Goal: Book appointment/travel/reservation

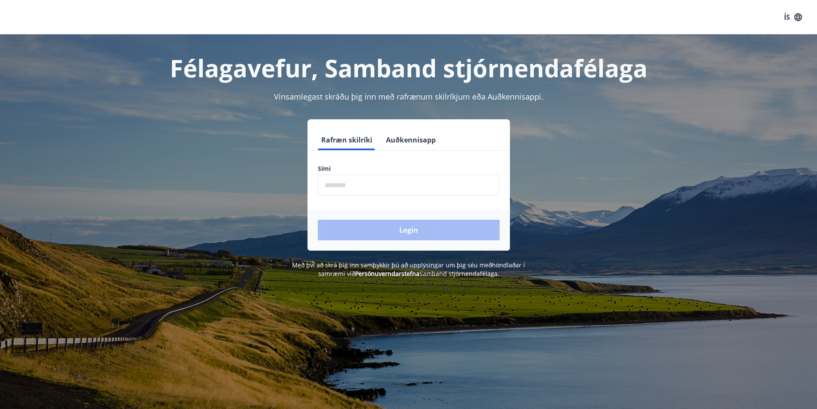
click at [374, 183] on input "phone" at bounding box center [409, 185] width 182 height 21
type input "********"
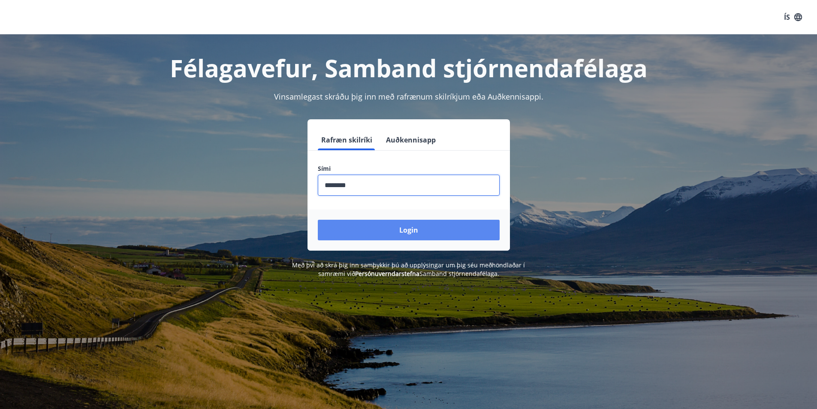
click at [376, 228] on button "Login" at bounding box center [409, 230] width 182 height 21
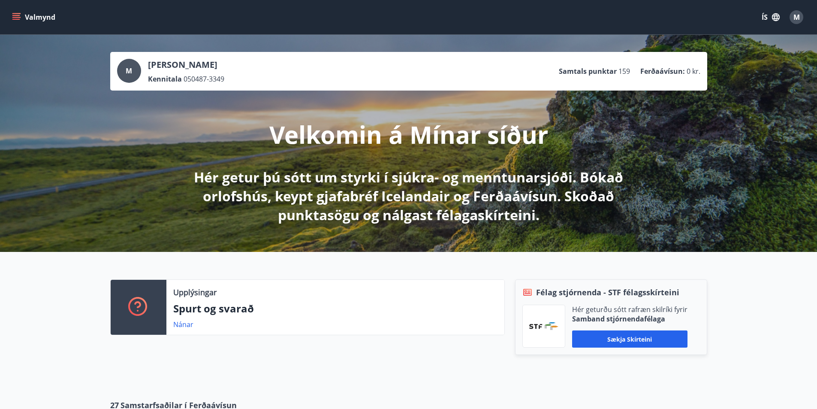
click at [133, 70] on div "M" at bounding box center [129, 71] width 24 height 24
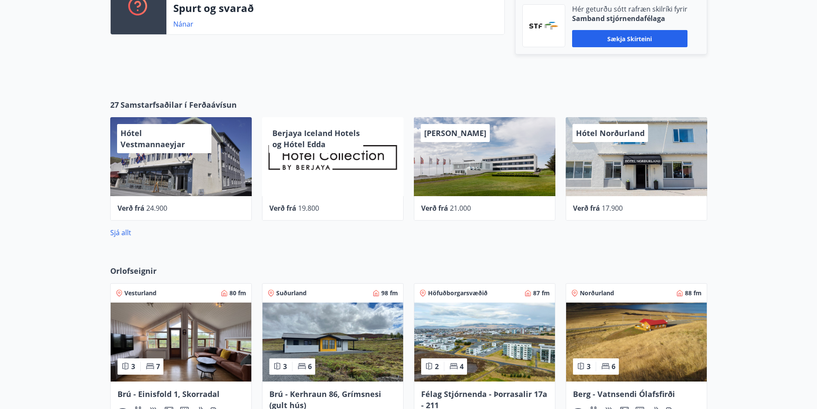
scroll to position [343, 0]
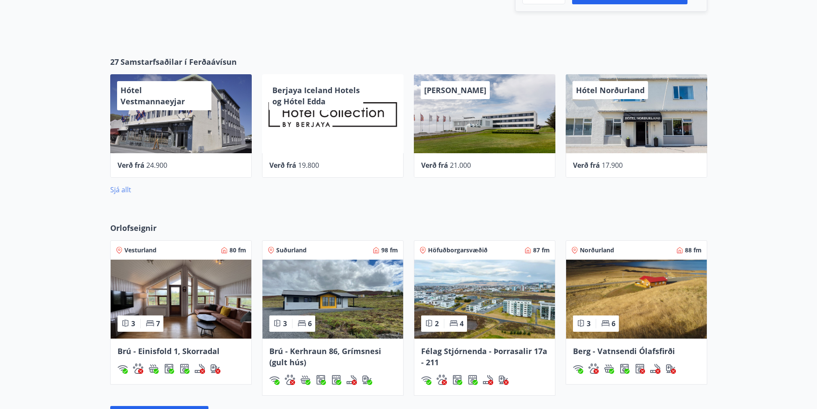
click at [118, 189] on link "Sjá allt" at bounding box center [120, 189] width 21 height 9
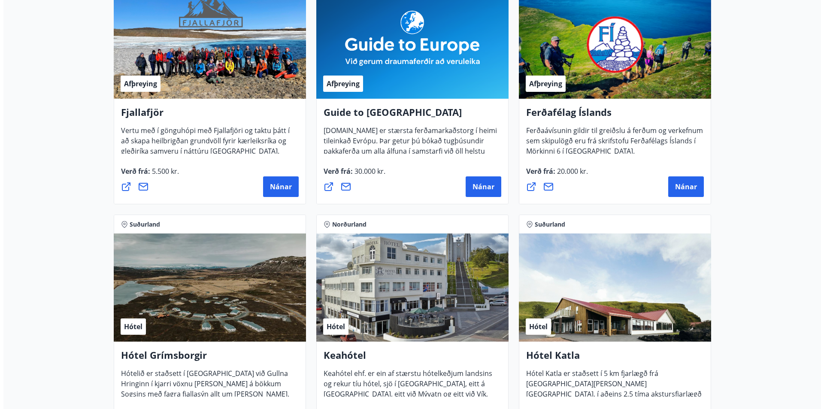
scroll to position [257, 0]
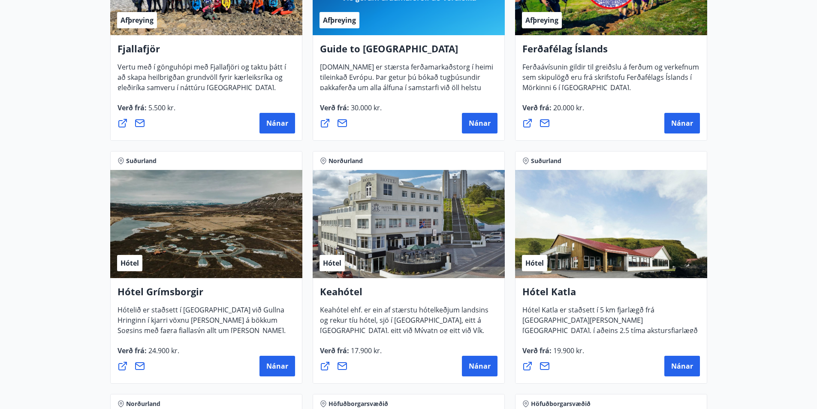
click at [187, 233] on div "Hótel" at bounding box center [206, 224] width 192 height 108
click at [290, 374] on button "Nánar" at bounding box center [278, 366] width 36 height 21
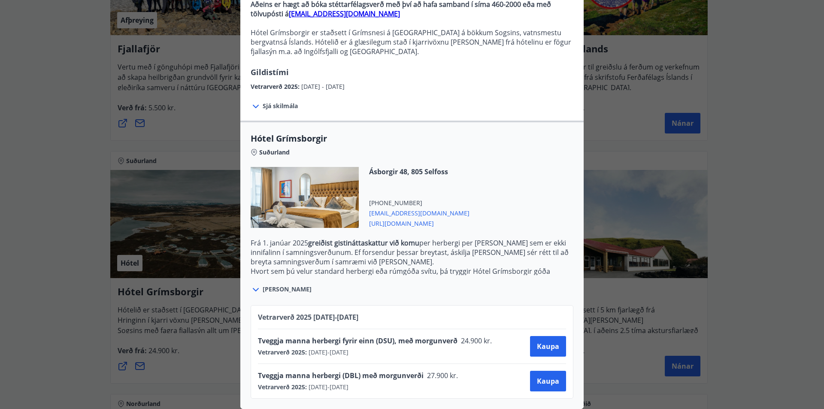
scroll to position [100, 0]
click at [253, 284] on icon at bounding box center [256, 289] width 10 height 10
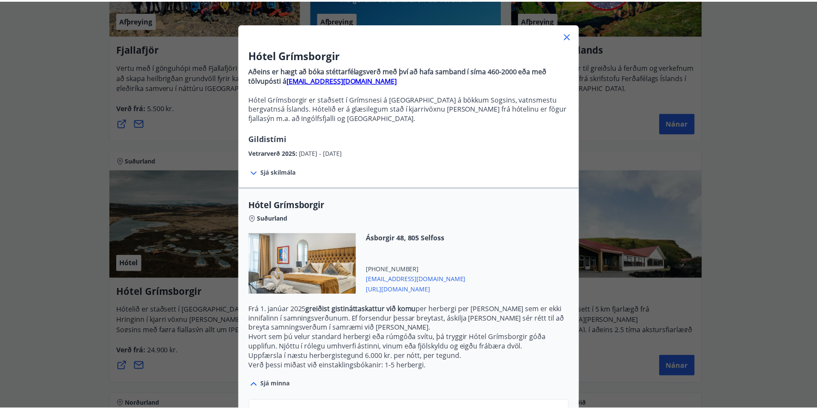
scroll to position [0, 0]
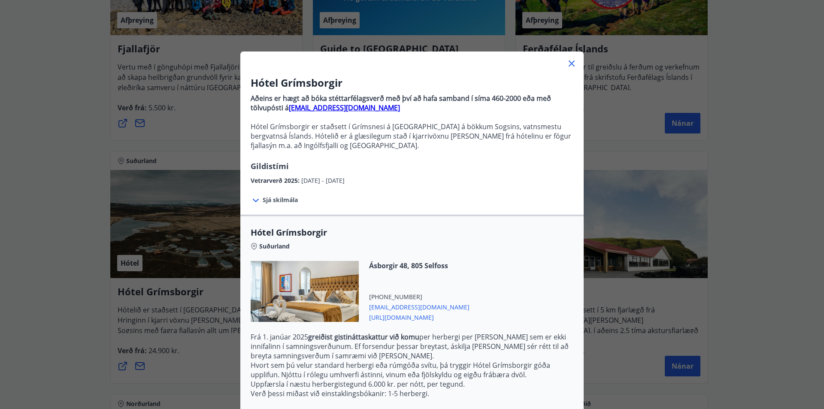
click at [566, 64] on icon at bounding box center [571, 63] width 10 height 10
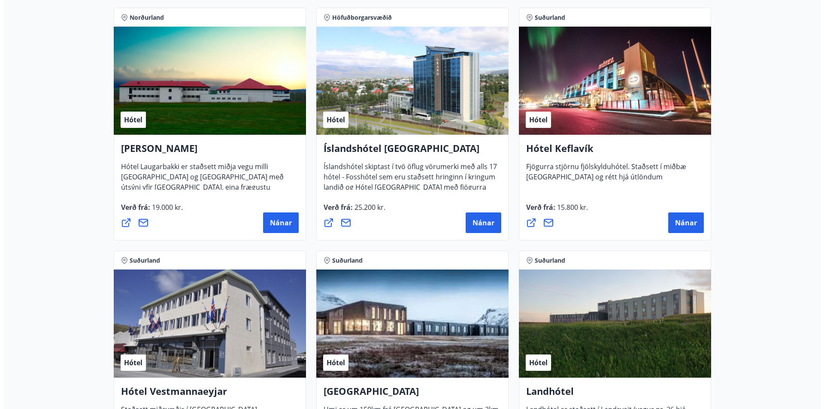
scroll to position [1572, 0]
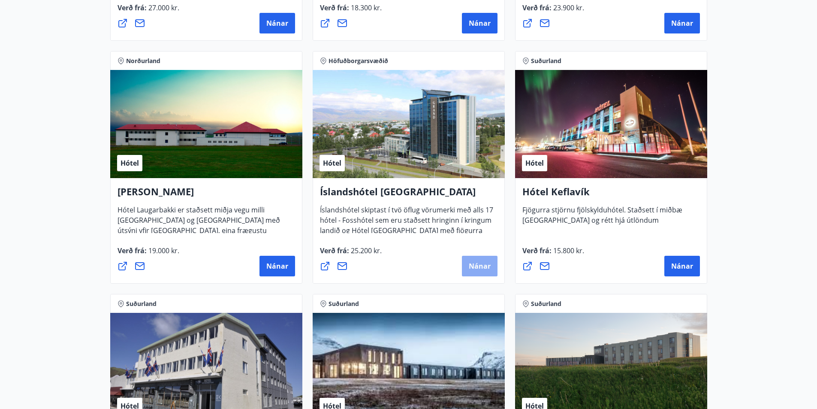
click at [481, 261] on button "Nánar" at bounding box center [480, 266] width 36 height 21
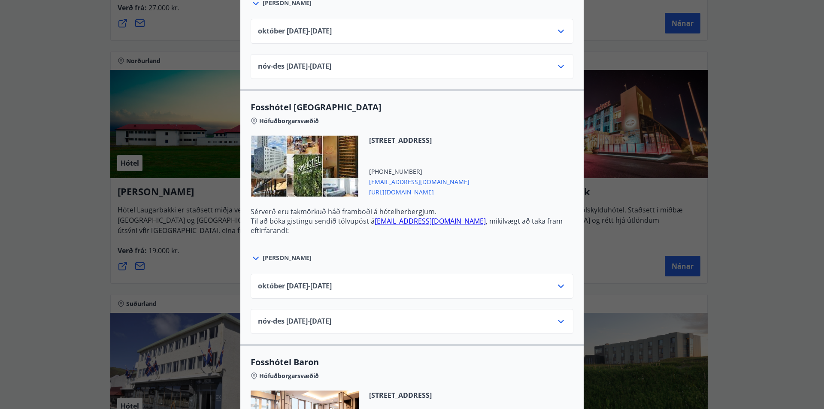
scroll to position [987, 0]
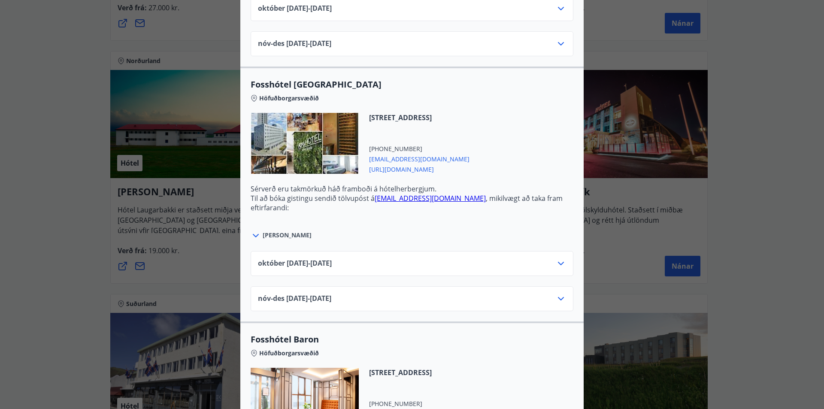
click at [556, 263] on icon at bounding box center [561, 263] width 10 height 10
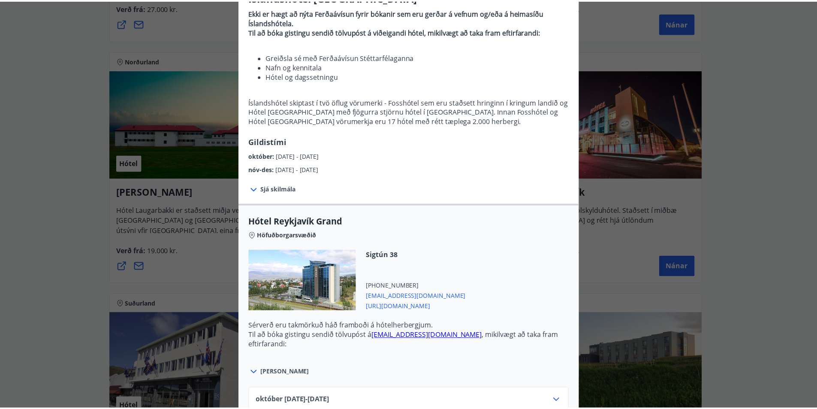
scroll to position [0, 0]
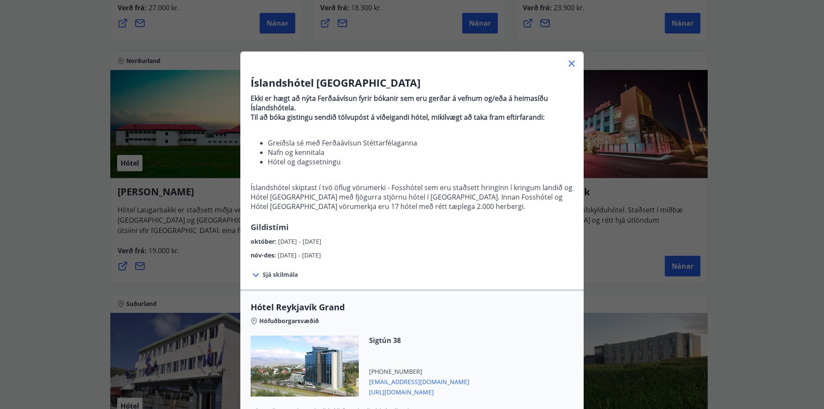
click at [40, 145] on div "Íslandshótel Reykjavík Ekki er hægt að nýta Ferðaávísun fyrir bókanir sem eru g…" at bounding box center [412, 204] width 824 height 409
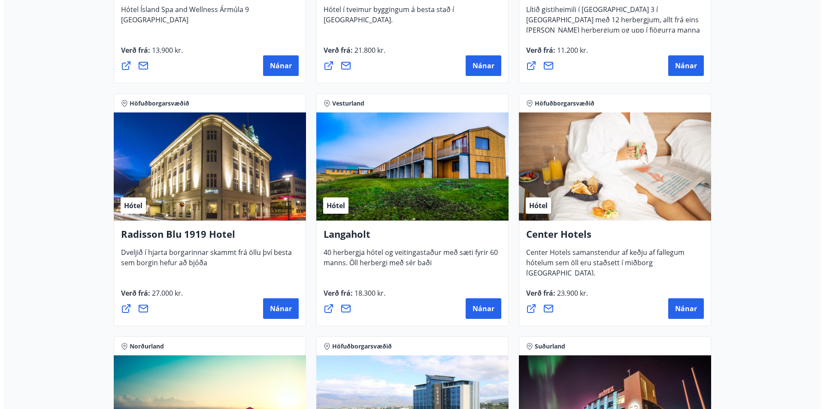
scroll to position [1271, 0]
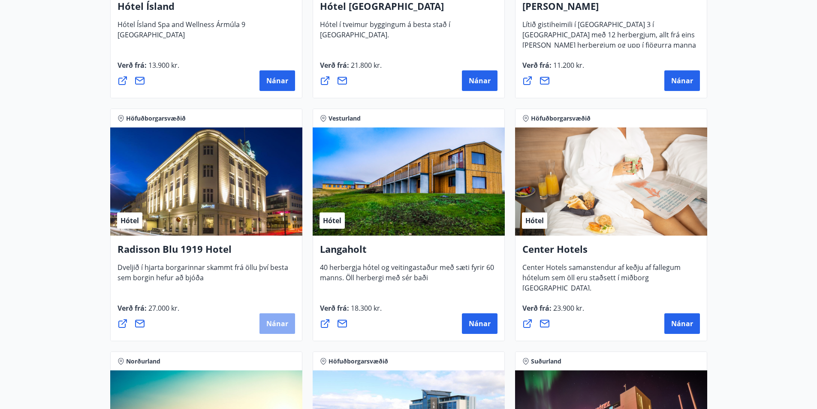
click at [267, 327] on span "Nánar" at bounding box center [277, 323] width 22 height 9
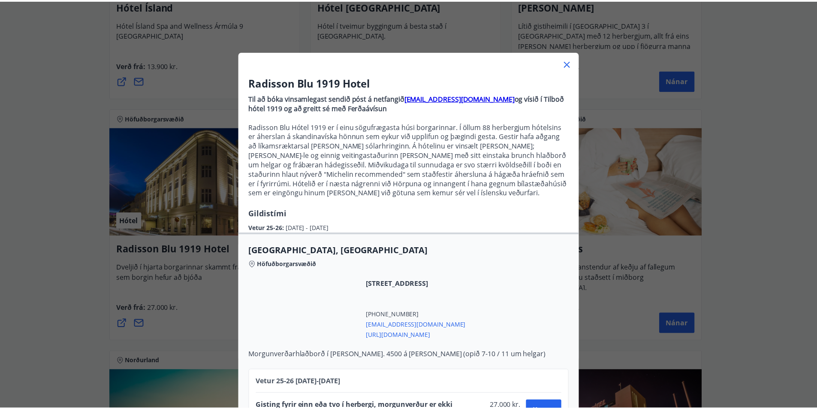
scroll to position [46, 0]
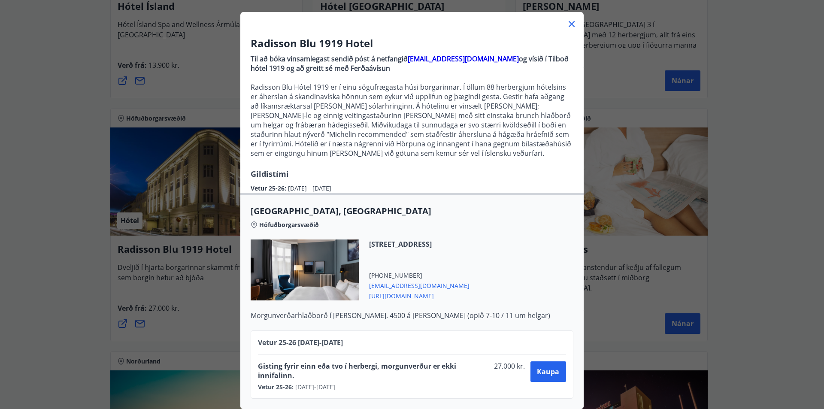
click at [566, 19] on icon at bounding box center [571, 24] width 10 height 10
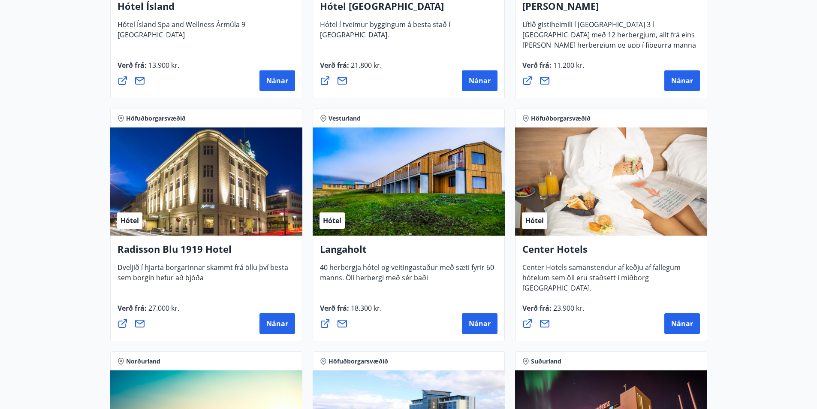
scroll to position [1014, 0]
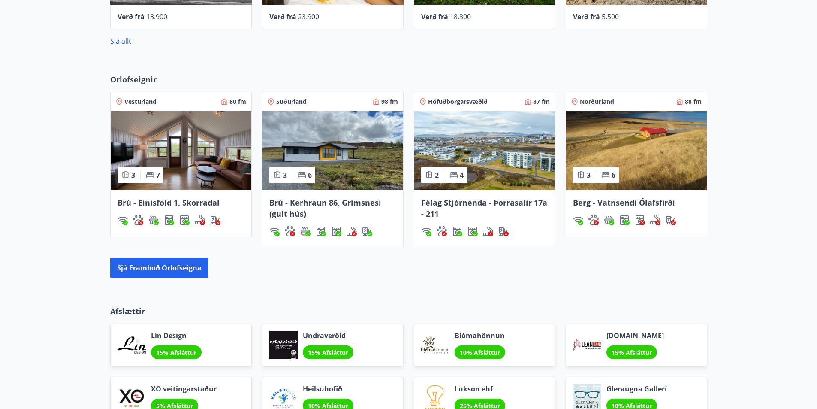
scroll to position [487, 0]
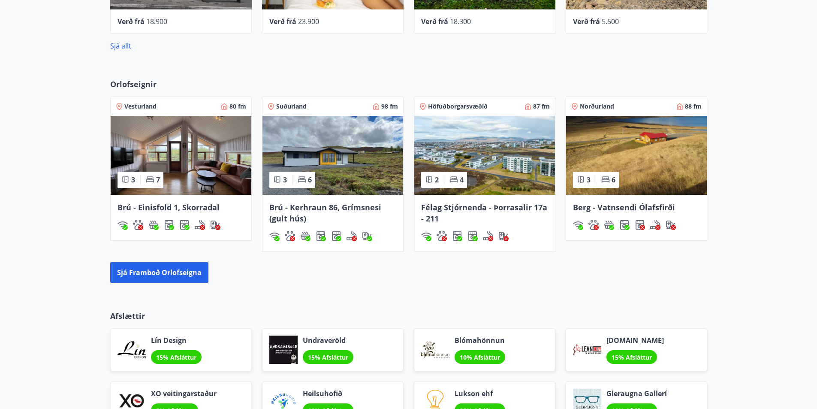
click at [366, 136] on img at bounding box center [333, 155] width 141 height 79
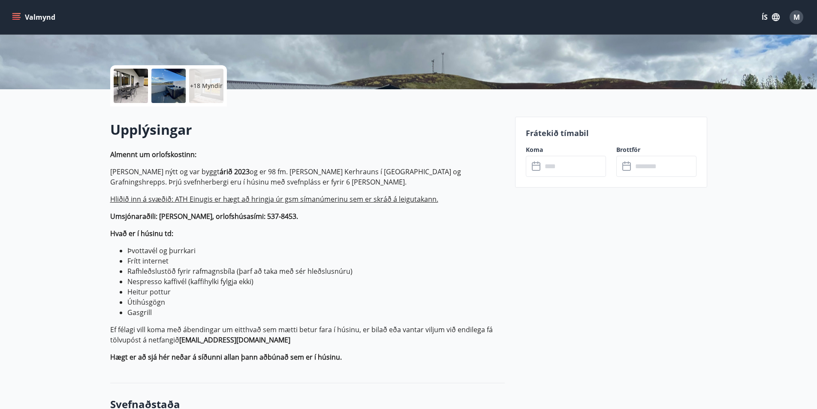
scroll to position [172, 0]
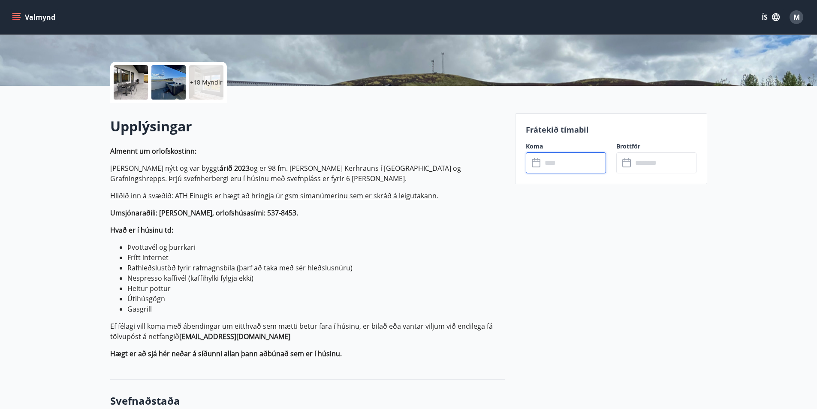
click at [564, 160] on input "text" at bounding box center [574, 162] width 64 height 21
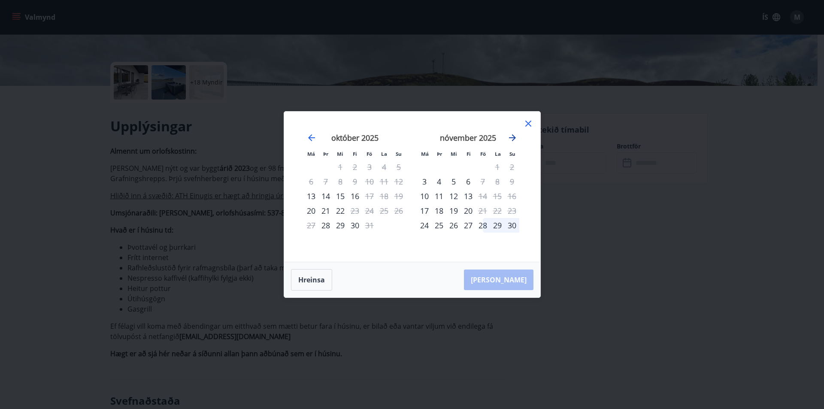
click at [514, 140] on icon "Move forward to switch to the next month." at bounding box center [512, 138] width 10 height 10
click at [531, 122] on icon at bounding box center [528, 123] width 10 height 10
